Goal: Task Accomplishment & Management: Manage account settings

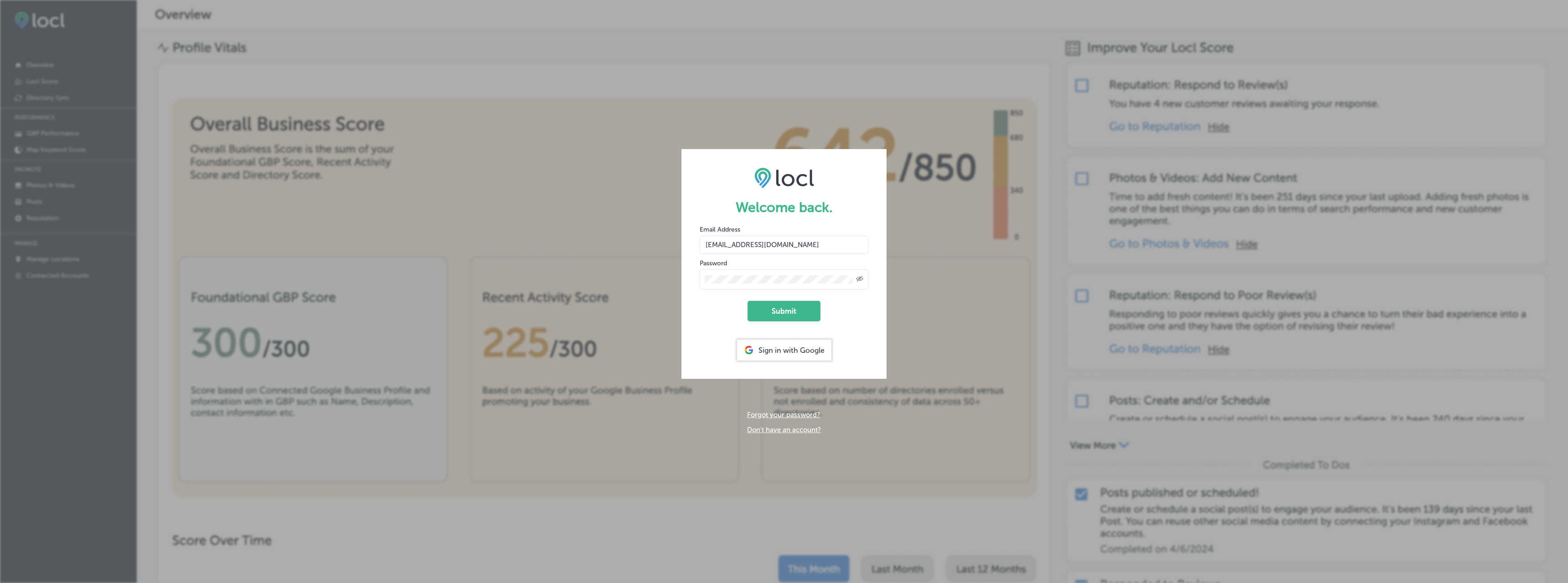
drag, startPoint x: 796, startPoint y: 248, endPoint x: 675, endPoint y: 244, distance: 121.1
click at [675, 244] on div "Welcome back. Email Address [EMAIL_ADDRESS][DOMAIN_NAME] Password Created with …" at bounding box center [784, 292] width 1568 height 583
paste input "dms"
type input "[EMAIL_ADDRESS][DOMAIN_NAME]"
click at [862, 281] on icon "Created with Sketch." at bounding box center [859, 279] width 7 height 6
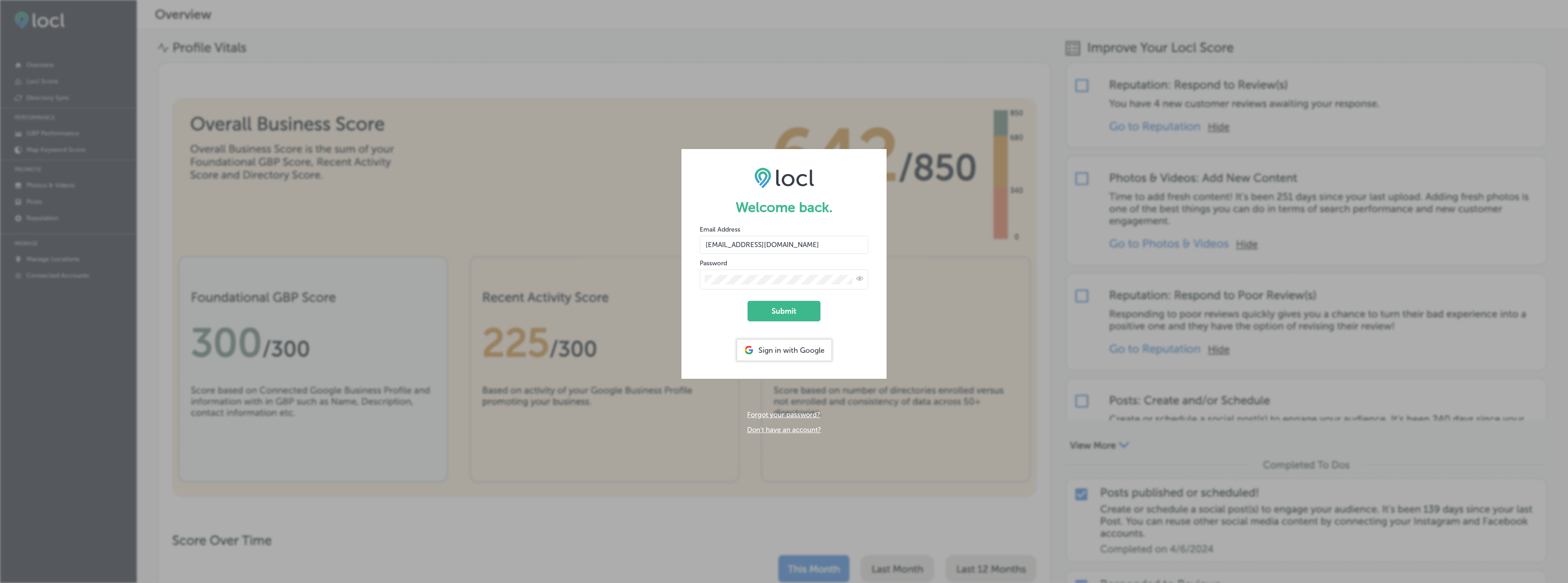
click at [862, 281] on icon "Toggle password visibility" at bounding box center [859, 278] width 7 height 7
click at [783, 306] on button "Submit" at bounding box center [784, 311] width 73 height 21
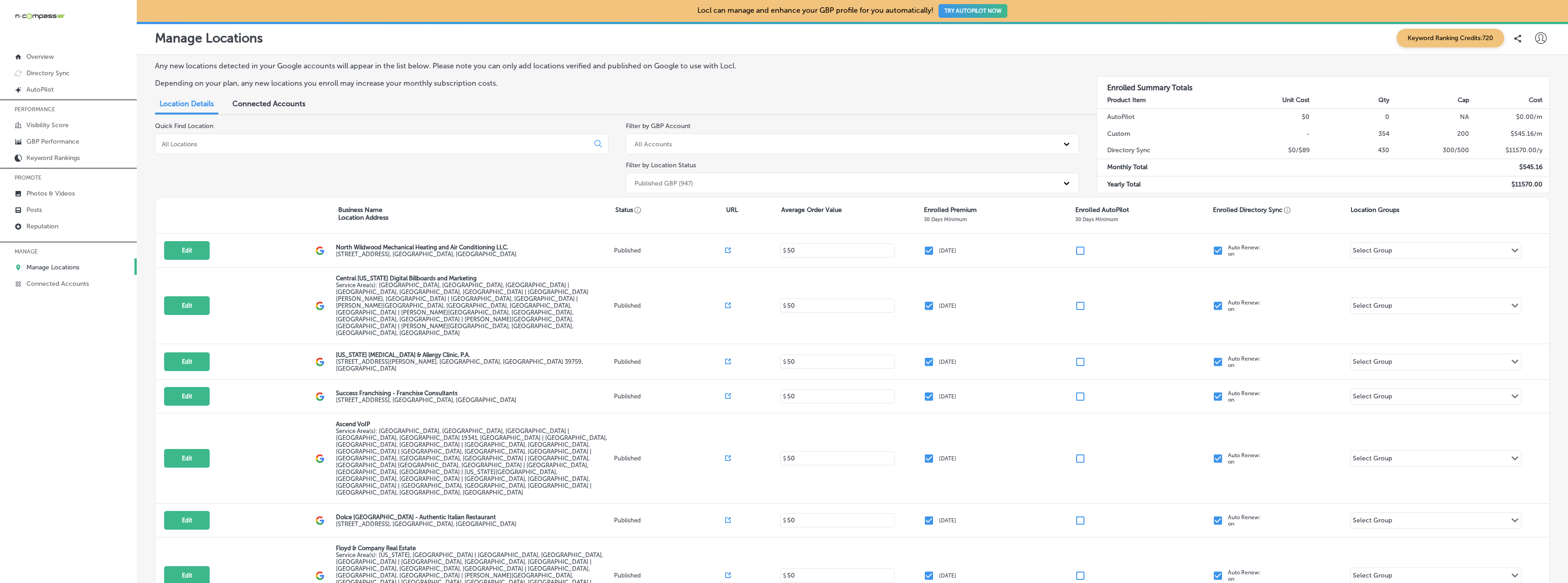
click at [227, 145] on input at bounding box center [374, 144] width 426 height 8
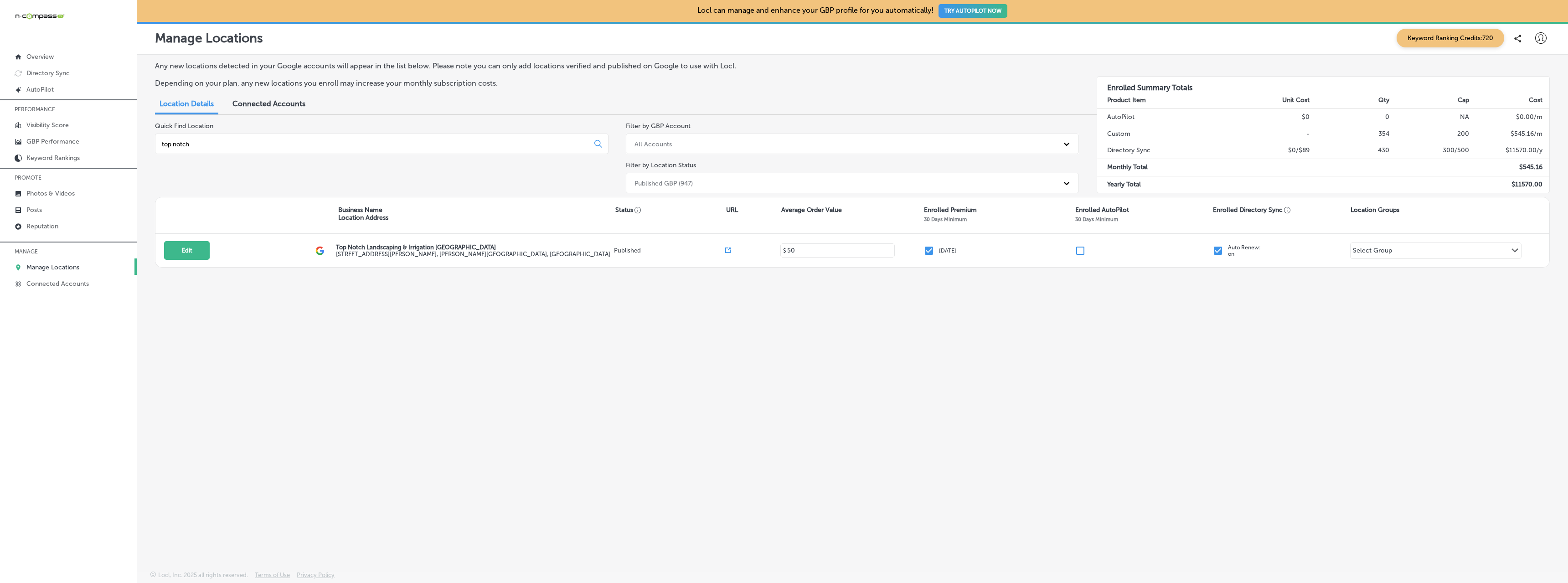
type input "top notch"
click at [192, 253] on button "Edit" at bounding box center [187, 250] width 45 height 18
select select "US"
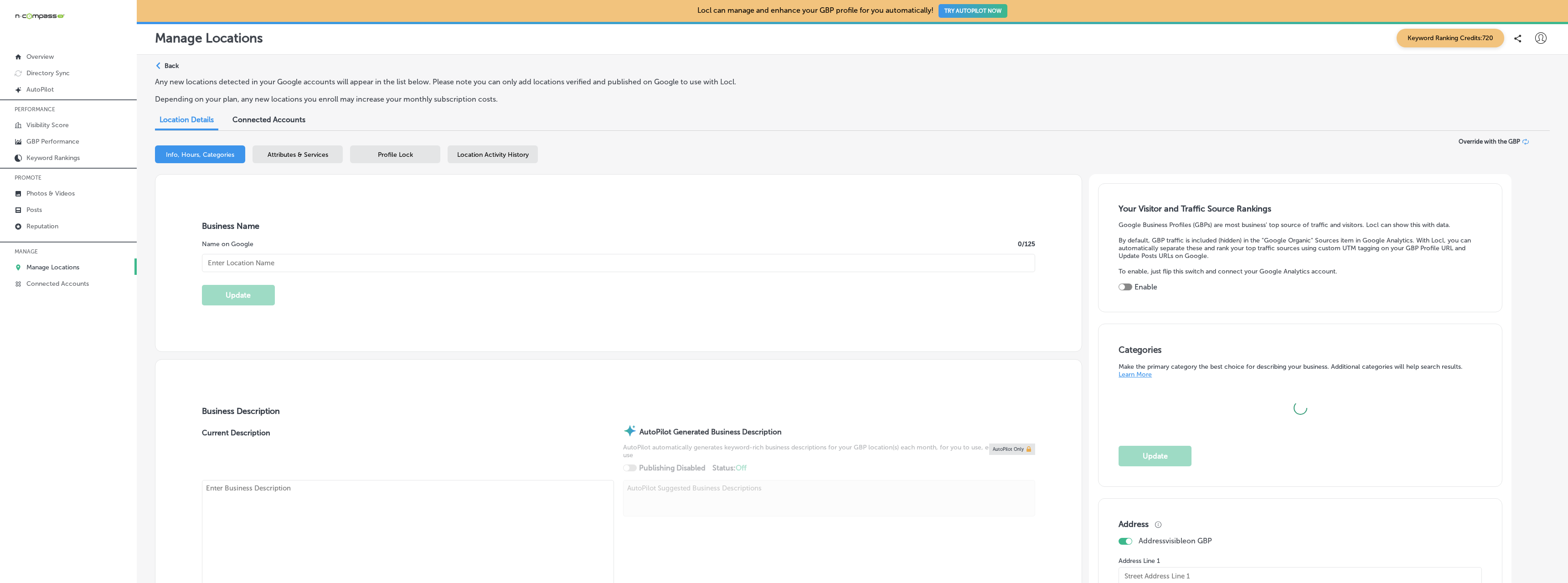
type input "Top Notch Landscaping & Irrigation [GEOGRAPHIC_DATA]"
type input "[STREET_ADDRESS][PERSON_NAME]"
type input "[PERSON_NAME]"
type input "34946"
type input "US"
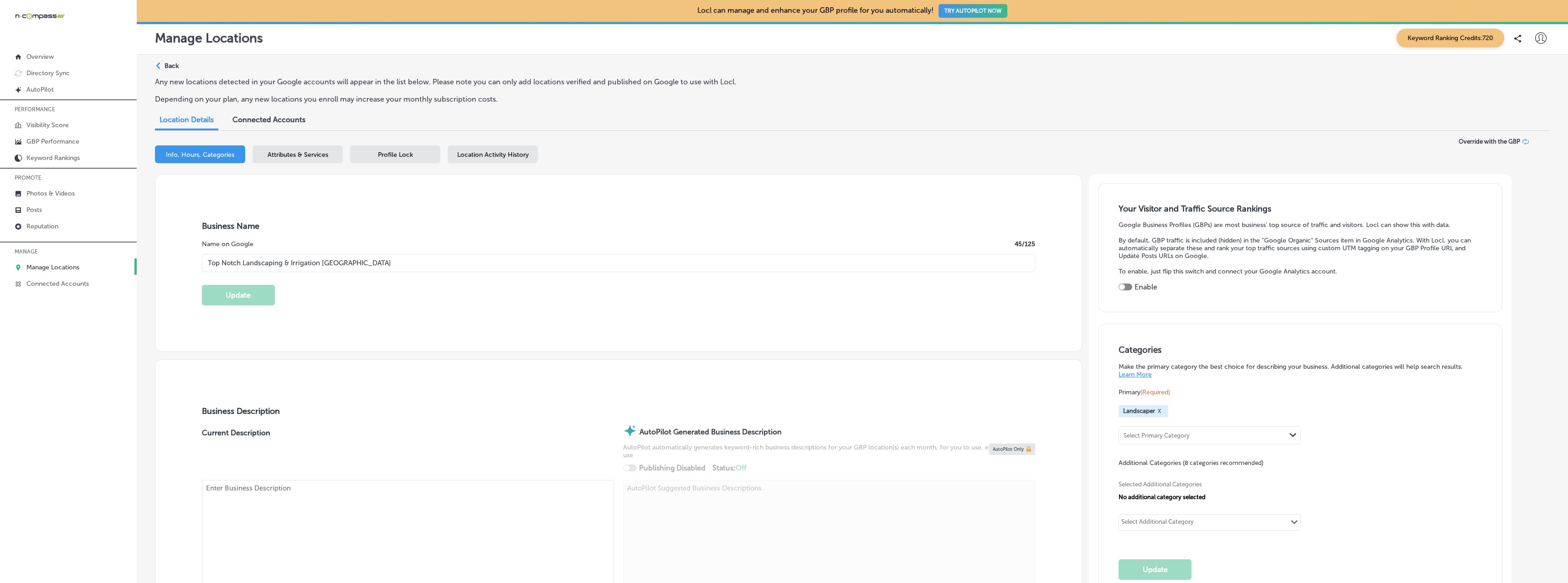
type input "[URL][DOMAIN_NAME]"
checkbox input "true"
type textarea "Top Notch Landscaping & Irrigation, with locations in both [GEOGRAPHIC_DATA] an…"
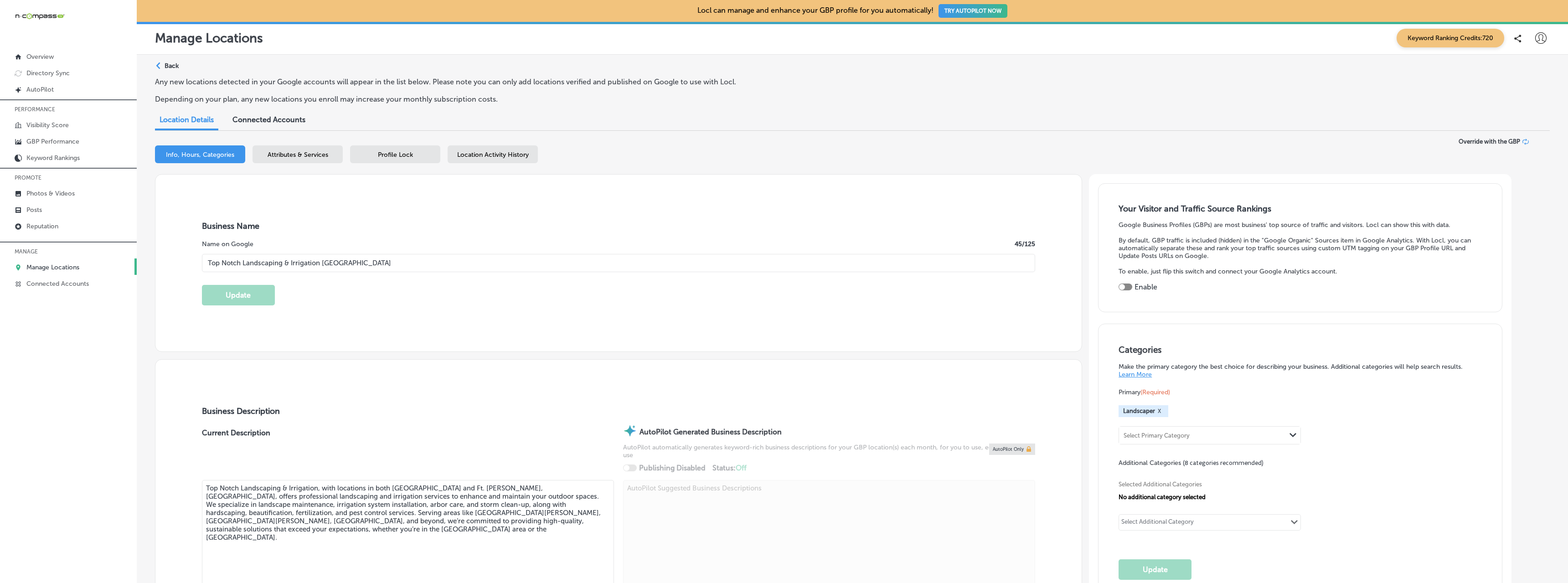
type input "[PHONE_NUMBER]"
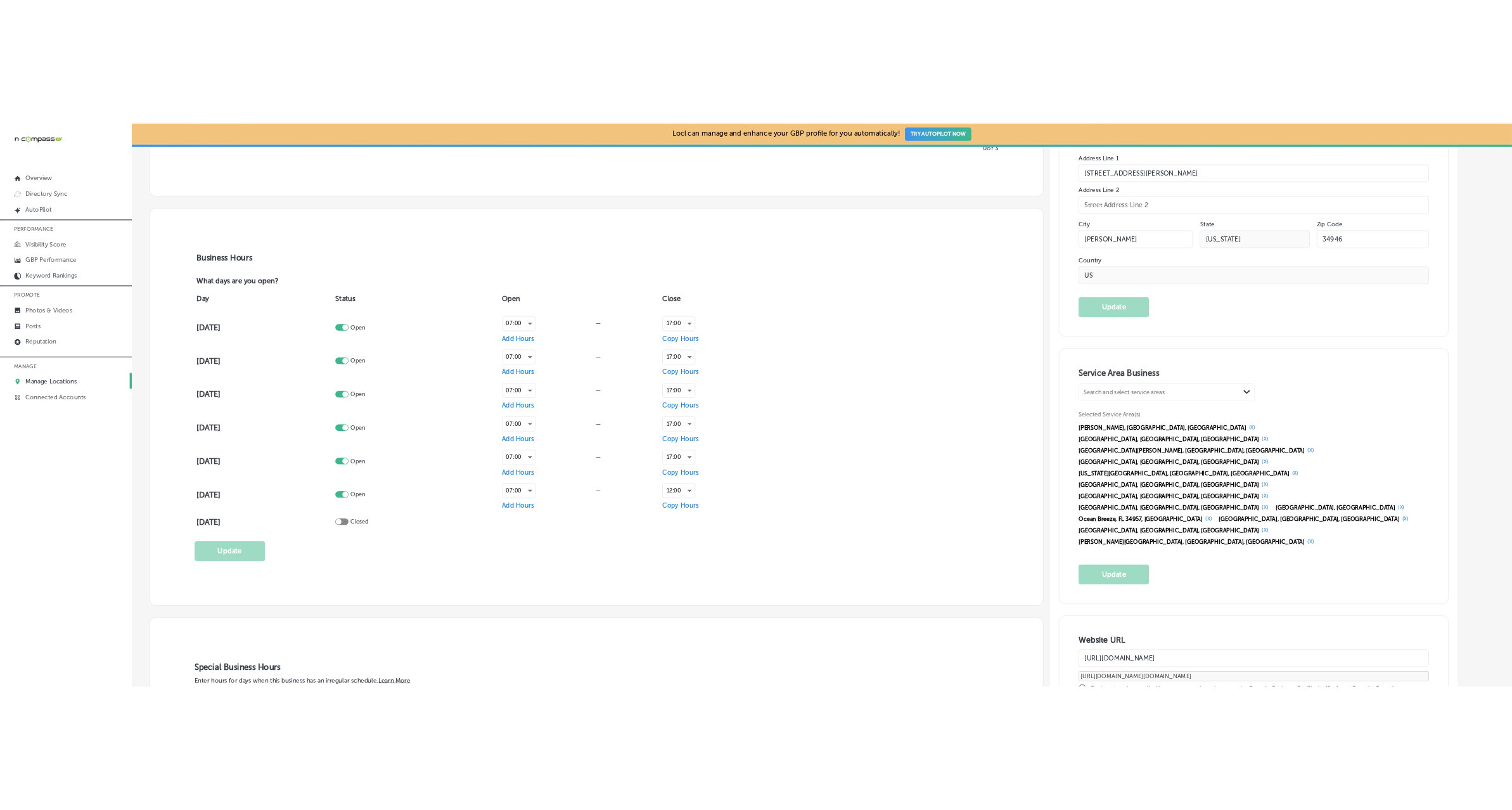
scroll to position [951, 0]
